Goal: Task Accomplishment & Management: Use online tool/utility

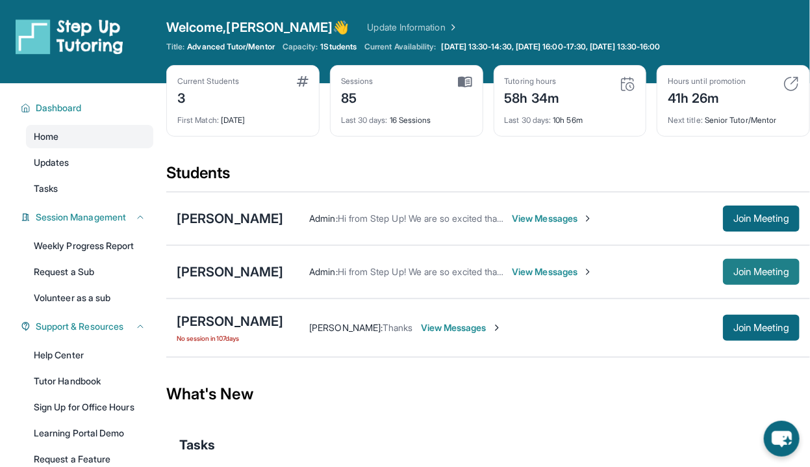
click at [764, 270] on span "Join Meeting" at bounding box center [762, 272] width 56 height 8
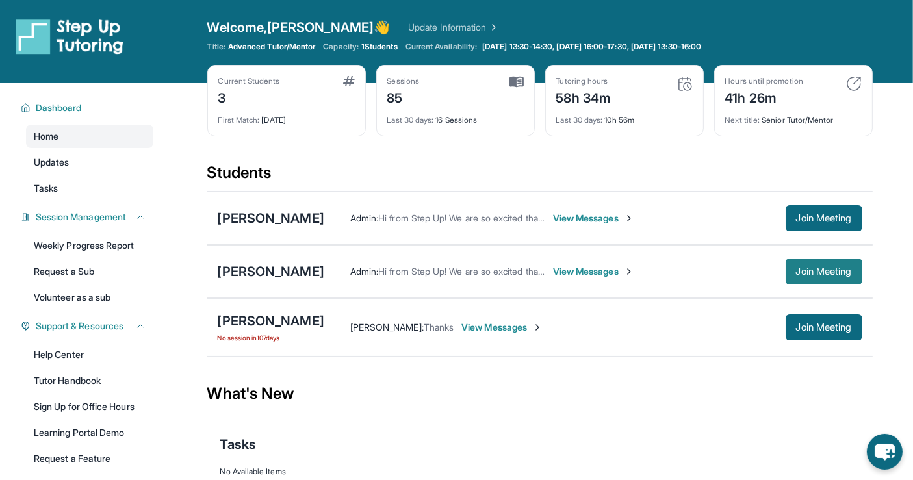
click at [828, 268] on span "Join Meeting" at bounding box center [824, 272] width 56 height 8
